Goal: Task Accomplishment & Management: Use online tool/utility

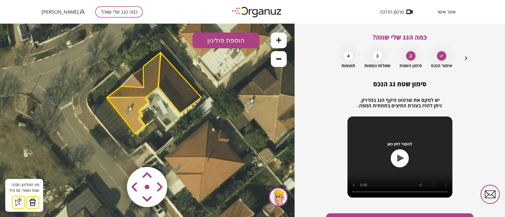
scroll to position [30, 0]
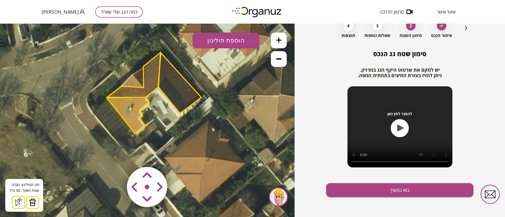
click at [465, 28] on icon "button" at bounding box center [466, 28] width 2 height 4
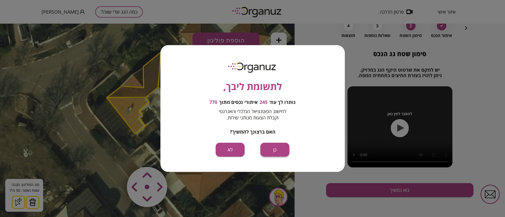
click at [278, 153] on button "כן" at bounding box center [274, 150] width 29 height 14
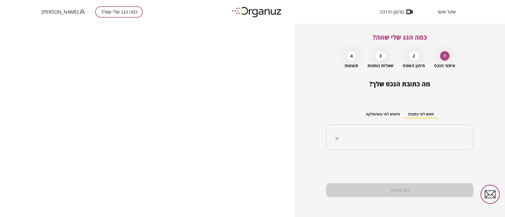
click at [394, 140] on input "text" at bounding box center [401, 137] width 131 height 13
click at [416, 140] on input "text" at bounding box center [401, 137] width 131 height 13
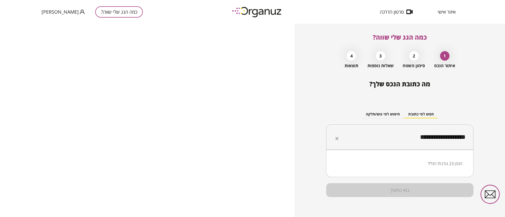
click at [445, 161] on li "הגפן 23 גורנות הגליל" at bounding box center [399, 163] width 133 height 9
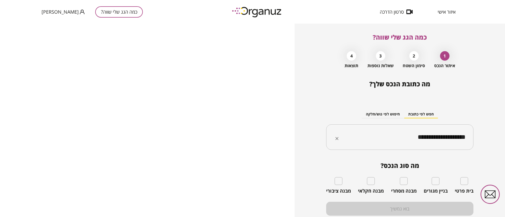
type input "**********"
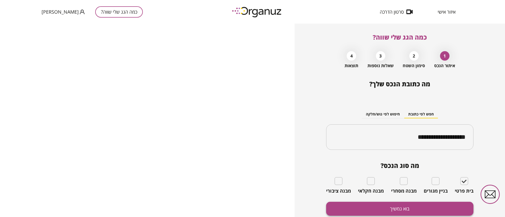
click at [440, 207] on button "בוא נמשיך" at bounding box center [399, 209] width 147 height 14
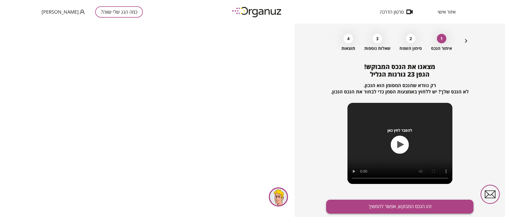
scroll to position [34, 0]
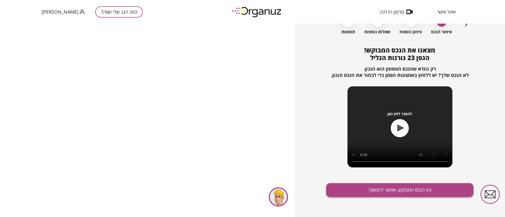
click at [390, 189] on button "זהו הנכס המבוקש, אפשר להמשיך" at bounding box center [399, 190] width 147 height 14
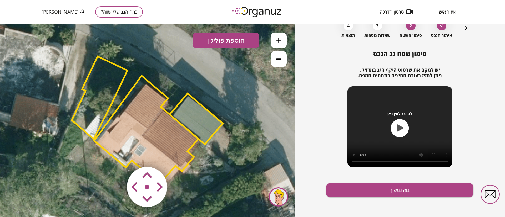
click at [105, 90] on polygon at bounding box center [99, 98] width 55 height 83
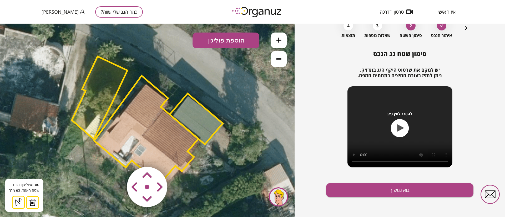
click at [32, 201] on img at bounding box center [32, 203] width 7 height 8
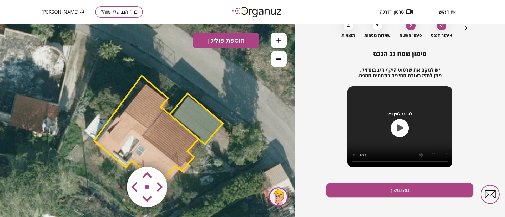
click at [198, 130] on polygon at bounding box center [196, 119] width 53 height 51
click at [192, 117] on polygon at bounding box center [196, 118] width 53 height 51
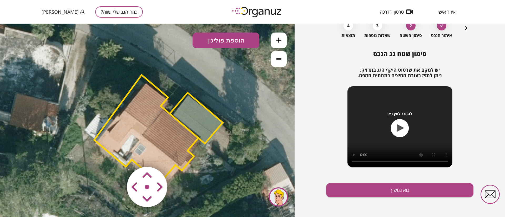
click at [192, 114] on polygon at bounding box center [196, 118] width 53 height 51
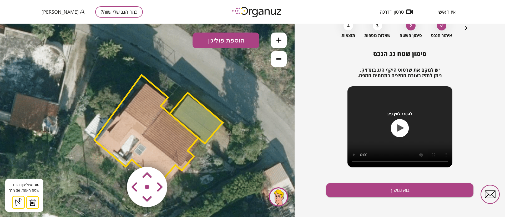
click at [30, 202] on img at bounding box center [32, 203] width 7 height 8
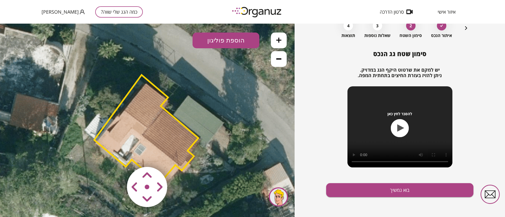
click at [145, 124] on polygon at bounding box center [146, 129] width 104 height 109
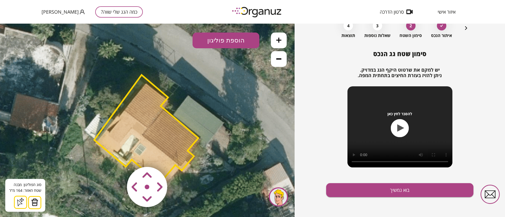
click at [35, 201] on img at bounding box center [34, 203] width 7 height 8
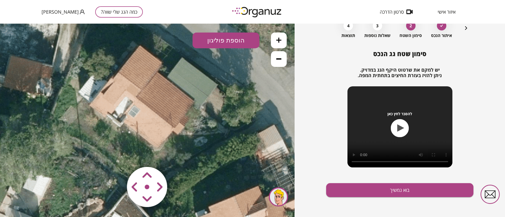
drag, startPoint x: 92, startPoint y: 168, endPoint x: 86, endPoint y: 136, distance: 32.3
click at [86, 136] on icon at bounding box center [140, 80] width 461 height 461
click at [277, 58] on icon at bounding box center [278, 58] width 5 height 5
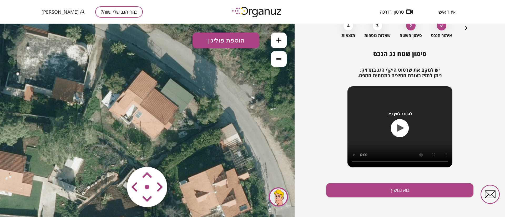
click at [281, 62] on button at bounding box center [279, 59] width 16 height 16
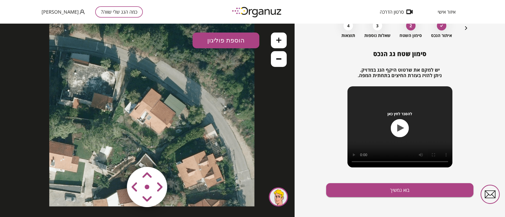
drag, startPoint x: 209, startPoint y: 122, endPoint x: 217, endPoint y: 123, distance: 7.7
click at [217, 123] on icon at bounding box center [151, 104] width 205 height 205
click at [227, 41] on button "הוספת פוליגון" at bounding box center [225, 41] width 67 height 16
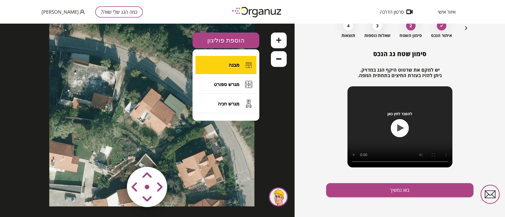
click at [237, 69] on button "מבנה" at bounding box center [225, 65] width 61 height 18
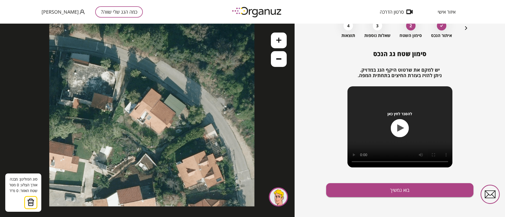
drag, startPoint x: 226, startPoint y: 148, endPoint x: 228, endPoint y: 153, distance: 5.7
click at [228, 153] on icon at bounding box center [151, 104] width 205 height 205
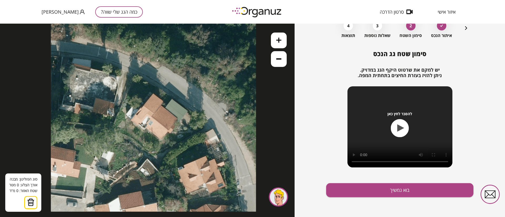
click at [279, 41] on icon at bounding box center [278, 40] width 5 height 5
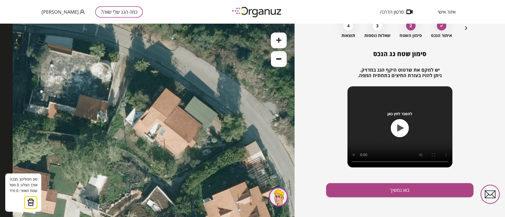
drag, startPoint x: 223, startPoint y: 127, endPoint x: 233, endPoint y: 135, distance: 12.7
click at [233, 135] on icon at bounding box center [166, 111] width 307 height 307
click at [279, 59] on icon at bounding box center [278, 58] width 5 height 1
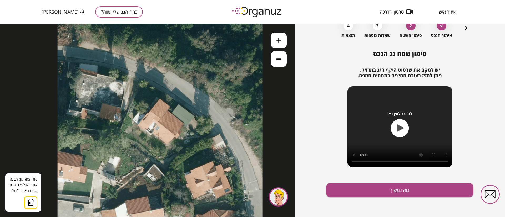
click at [279, 41] on icon at bounding box center [278, 40] width 5 height 5
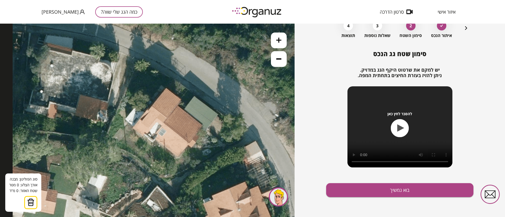
click at [279, 41] on icon at bounding box center [278, 40] width 5 height 5
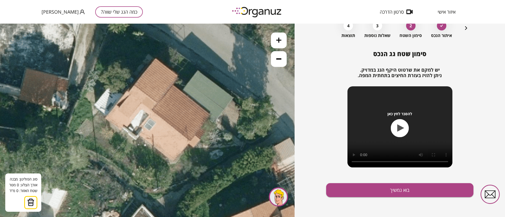
drag, startPoint x: 215, startPoint y: 140, endPoint x: 195, endPoint y: 126, distance: 24.1
click at [195, 126] on icon at bounding box center [155, 93] width 461 height 461
click at [32, 201] on img at bounding box center [30, 203] width 7 height 8
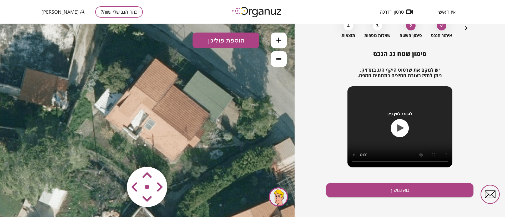
click at [221, 43] on button "הוספת פוליגון" at bounding box center [225, 41] width 67 height 16
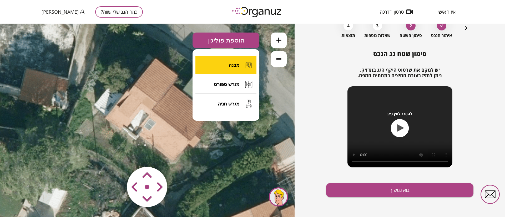
click at [228, 64] on button "מבנה" at bounding box center [225, 65] width 61 height 18
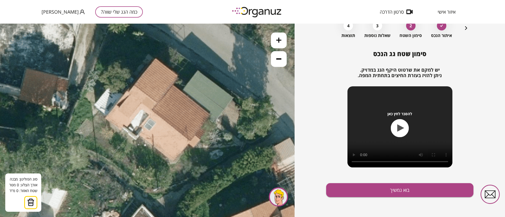
click at [173, 84] on icon at bounding box center [155, 93] width 461 height 461
click at [152, 109] on icon at bounding box center [155, 93] width 461 height 461
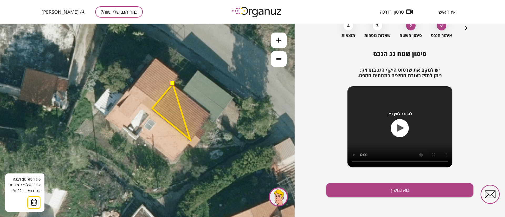
click at [190, 140] on polygon at bounding box center [171, 112] width 38 height 56
click at [211, 114] on polygon at bounding box center [181, 112] width 59 height 56
click at [172, 85] on button at bounding box center [172, 83] width 5 height 5
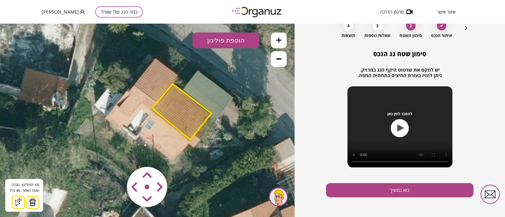
click at [221, 40] on button "הוספת פוליגון" at bounding box center [225, 41] width 67 height 16
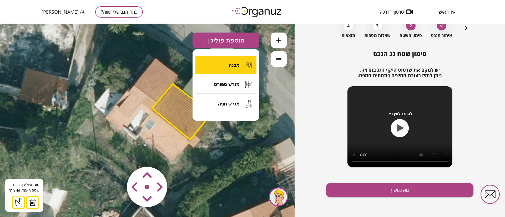
click at [229, 66] on span "מבנה" at bounding box center [233, 65] width 11 height 6
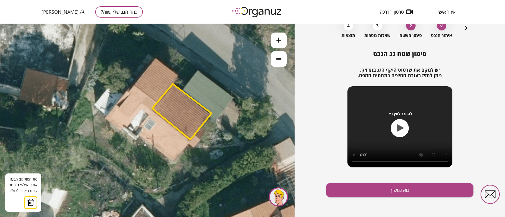
click at [156, 59] on icon at bounding box center [155, 93] width 461 height 461
click at [176, 75] on icon at bounding box center [155, 93] width 461 height 461
click at [178, 75] on icon at bounding box center [156, 93] width 461 height 461
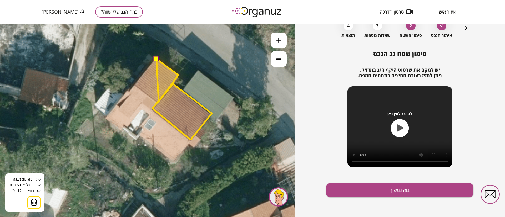
click at [158, 102] on polygon at bounding box center [167, 80] width 22 height 43
click at [134, 84] on polygon at bounding box center [156, 80] width 44 height 43
click at [156, 58] on button at bounding box center [155, 58] width 5 height 5
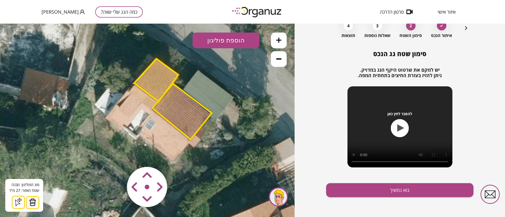
drag, startPoint x: 239, startPoint y: 39, endPoint x: 238, endPoint y: 44, distance: 5.1
click at [239, 39] on button "הוספת פוליגון" at bounding box center [225, 41] width 67 height 16
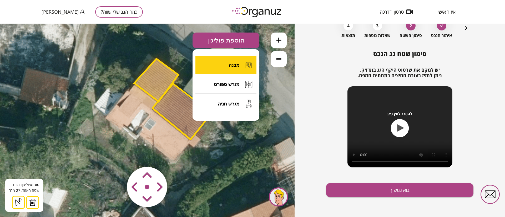
click at [238, 65] on span "מבנה" at bounding box center [233, 65] width 11 height 6
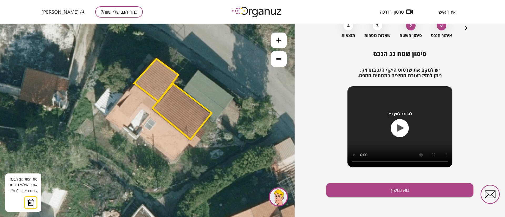
click at [190, 141] on icon at bounding box center [156, 93] width 461 height 461
click at [171, 164] on icon at bounding box center [156, 93] width 461 height 461
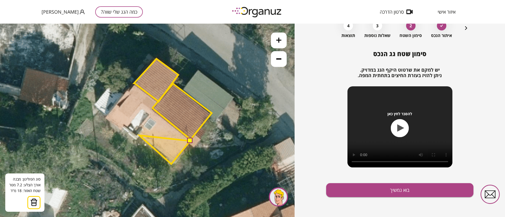
click at [139, 136] on polygon at bounding box center [164, 150] width 51 height 29
click at [144, 129] on polygon at bounding box center [164, 147] width 51 height 36
click at [148, 132] on polygon at bounding box center [164, 147] width 51 height 36
click at [156, 122] on polygon at bounding box center [164, 143] width 51 height 42
click at [150, 118] on polygon at bounding box center [164, 141] width 51 height 47
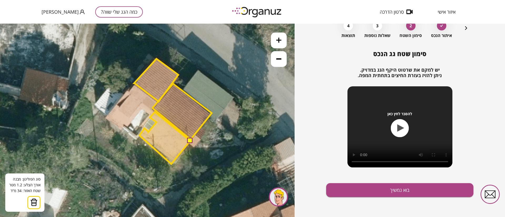
click at [155, 112] on polygon at bounding box center [164, 138] width 51 height 52
click at [189, 140] on button at bounding box center [189, 140] width 5 height 5
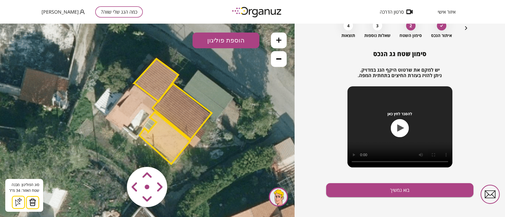
click at [215, 42] on button "הוספת פוליגון" at bounding box center [225, 41] width 67 height 16
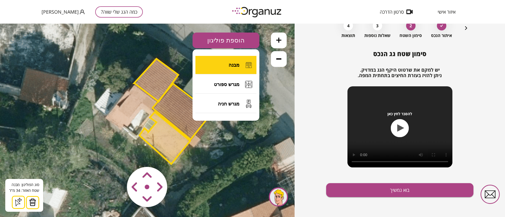
click at [223, 61] on button "מבנה" at bounding box center [225, 65] width 61 height 18
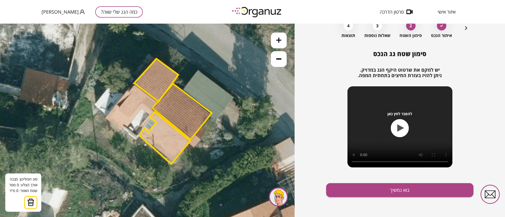
click at [135, 85] on icon at bounding box center [156, 93] width 461 height 461
click at [158, 101] on polygon at bounding box center [156, 80] width 44 height 43
click at [152, 109] on polygon at bounding box center [146, 97] width 23 height 24
click at [158, 100] on polygon at bounding box center [146, 97] width 23 height 24
click at [151, 109] on polygon at bounding box center [146, 97] width 23 height 24
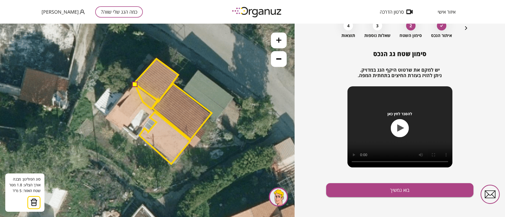
click at [143, 102] on polygon at bounding box center [146, 97] width 23 height 24
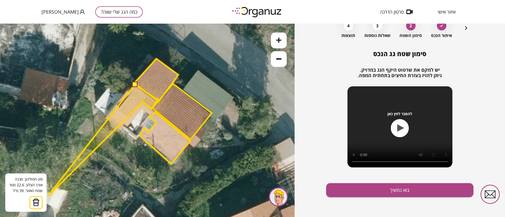
click at [33, 205] on img at bounding box center [35, 203] width 7 height 8
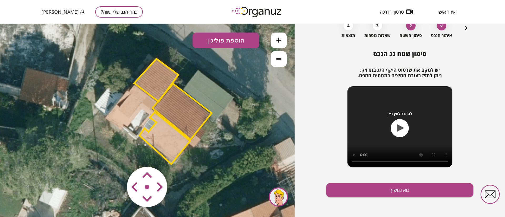
click at [222, 43] on button "הוספת פוליגון" at bounding box center [225, 41] width 67 height 16
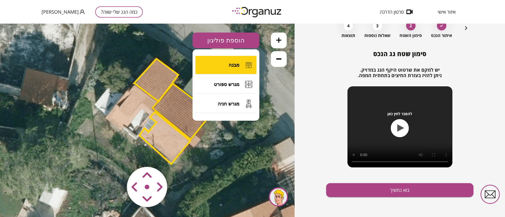
click at [229, 66] on span "מבנה" at bounding box center [233, 65] width 11 height 6
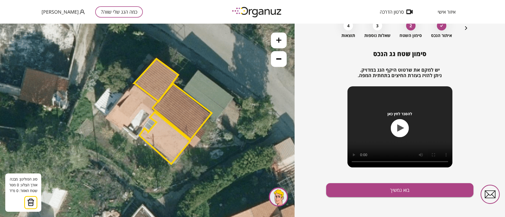
click at [134, 86] on icon at bounding box center [156, 93] width 461 height 461
click at [156, 102] on icon at bounding box center [156, 93] width 461 height 461
click at [158, 101] on polygon at bounding box center [156, 80] width 44 height 43
click at [151, 107] on polygon at bounding box center [146, 97] width 24 height 22
click at [141, 102] on polygon at bounding box center [146, 97] width 24 height 22
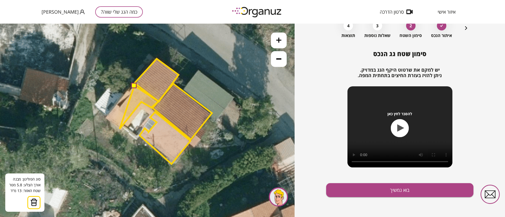
click at [120, 129] on polygon at bounding box center [139, 107] width 39 height 43
click at [106, 118] on polygon at bounding box center [132, 107] width 53 height 43
click at [115, 106] on polygon at bounding box center [132, 107] width 53 height 43
click at [120, 108] on polygon at bounding box center [132, 107] width 53 height 43
click at [136, 88] on polygon at bounding box center [132, 107] width 53 height 43
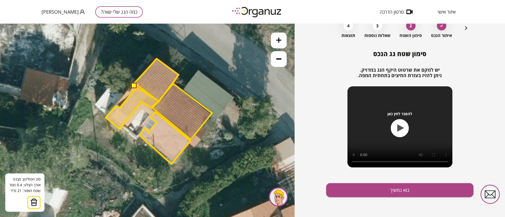
click at [134, 86] on button at bounding box center [133, 85] width 5 height 5
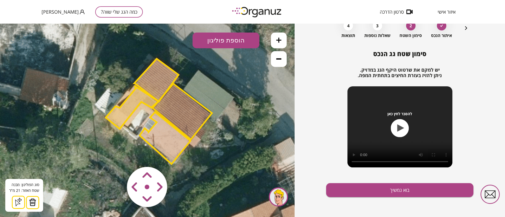
click at [144, 98] on polygon at bounding box center [132, 107] width 53 height 43
click at [218, 42] on button "הוספת פוליגון" at bounding box center [225, 41] width 67 height 16
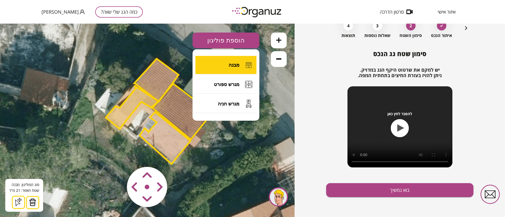
click at [232, 64] on span "מבנה" at bounding box center [233, 65] width 11 height 6
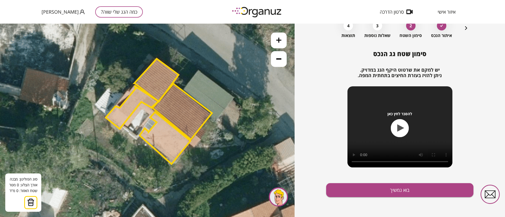
click at [199, 70] on icon at bounding box center [156, 93] width 461 height 461
click at [234, 98] on icon at bounding box center [156, 93] width 461 height 461
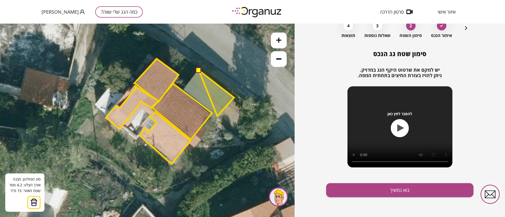
click at [217, 116] on polygon at bounding box center [216, 93] width 35 height 46
click at [183, 89] on polygon at bounding box center [208, 93] width 51 height 46
click at [198, 71] on button at bounding box center [198, 70] width 5 height 5
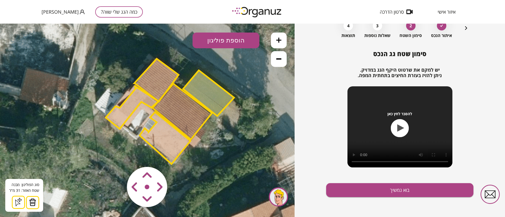
click at [218, 92] on polygon at bounding box center [208, 93] width 51 height 46
click at [174, 111] on polygon at bounding box center [182, 112] width 59 height 56
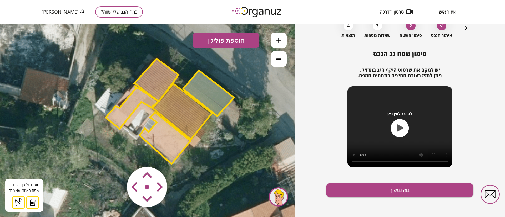
click at [185, 111] on polygon at bounding box center [182, 112] width 59 height 56
click at [157, 79] on polygon at bounding box center [156, 80] width 44 height 43
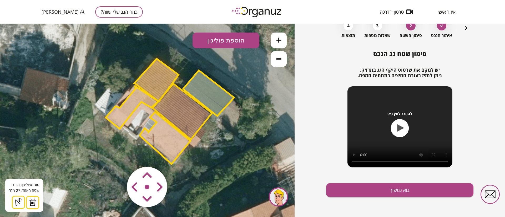
click at [177, 140] on polygon at bounding box center [165, 138] width 51 height 52
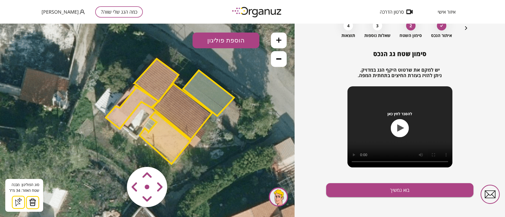
click at [128, 103] on polygon at bounding box center [132, 107] width 53 height 43
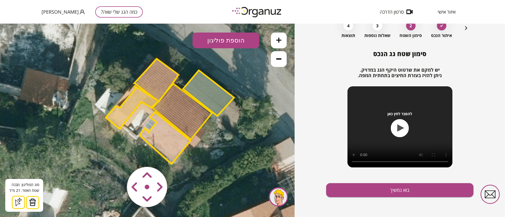
click at [218, 99] on polygon at bounding box center [208, 93] width 51 height 46
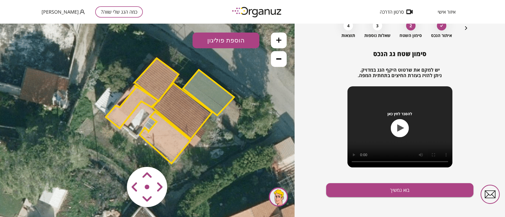
click at [218, 99] on polygon at bounding box center [208, 93] width 51 height 46
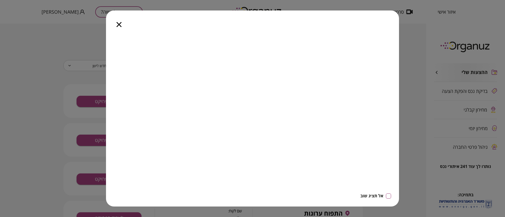
click at [119, 25] on icon "button" at bounding box center [118, 24] width 5 height 5
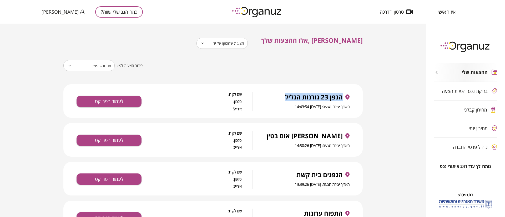
drag, startPoint x: 341, startPoint y: 96, endPoint x: 280, endPoint y: 95, distance: 61.5
click at [280, 95] on div "הגפן 23 גורנות הגליל" at bounding box center [306, 97] width 87 height 7
copy span "הגפן 23 גורנות הגליל"
